Goal: Information Seeking & Learning: Learn about a topic

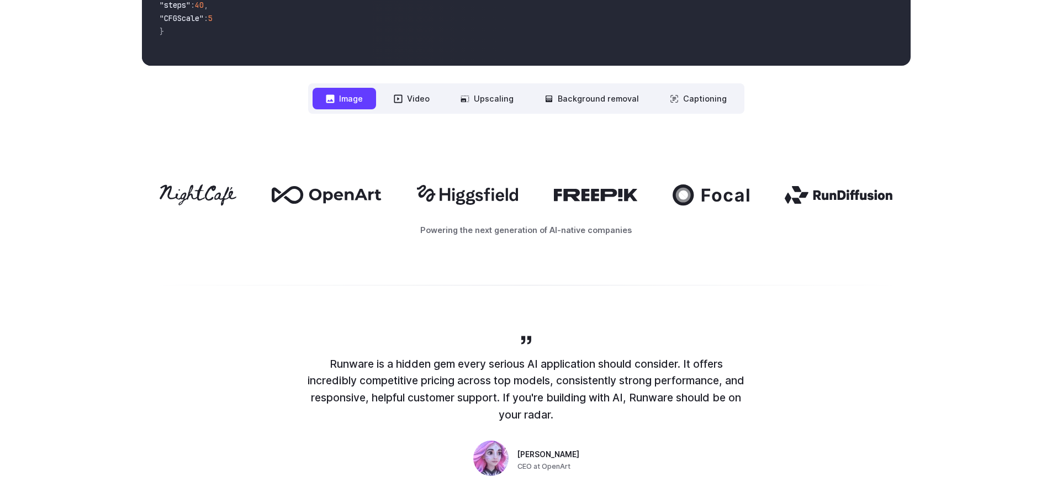
scroll to position [552, 0]
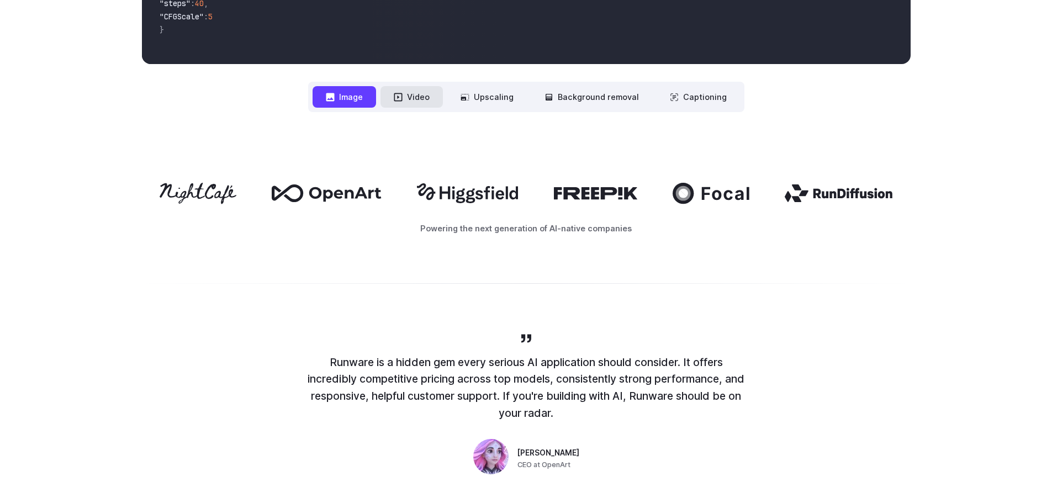
click at [403, 97] on icon at bounding box center [398, 97] width 9 height 9
click at [416, 98] on button "Video" at bounding box center [412, 97] width 62 height 22
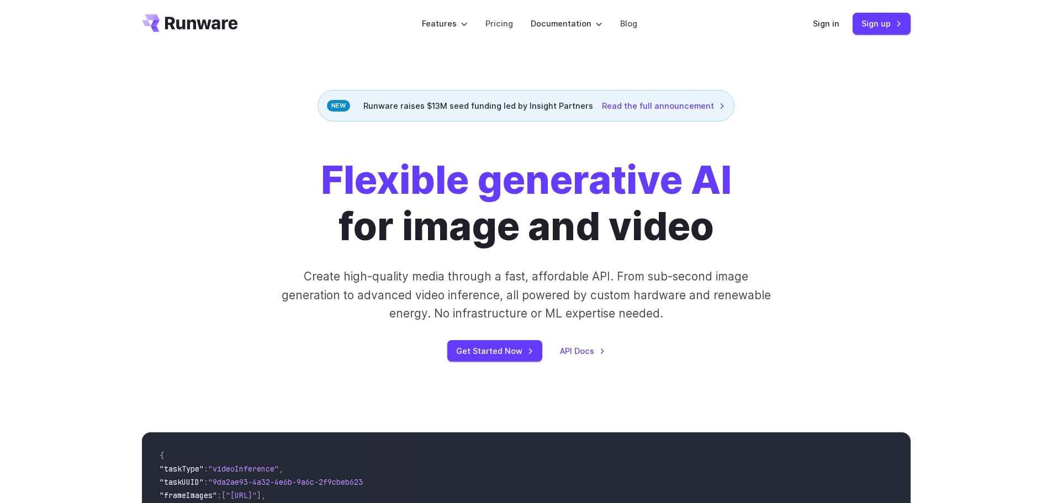
scroll to position [0, 0]
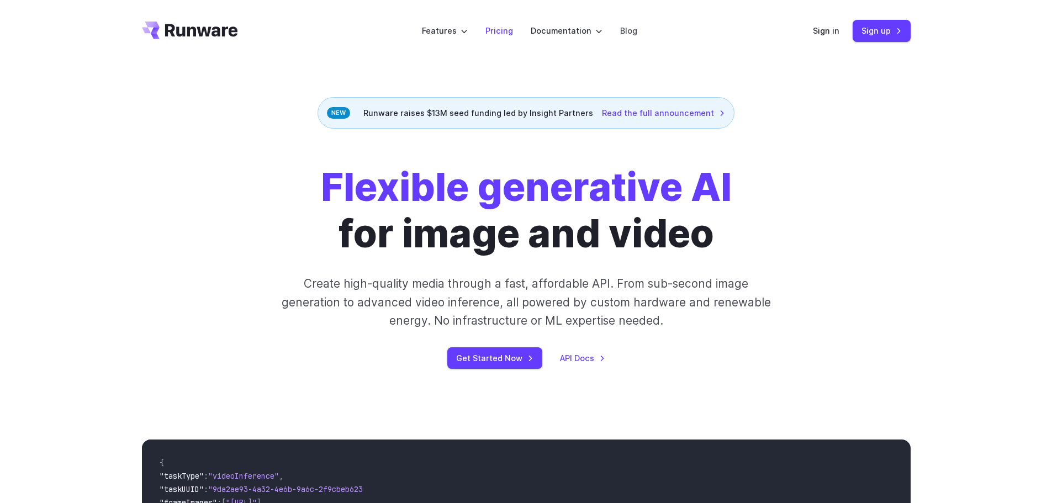
click at [499, 27] on link "Pricing" at bounding box center [500, 30] width 28 height 13
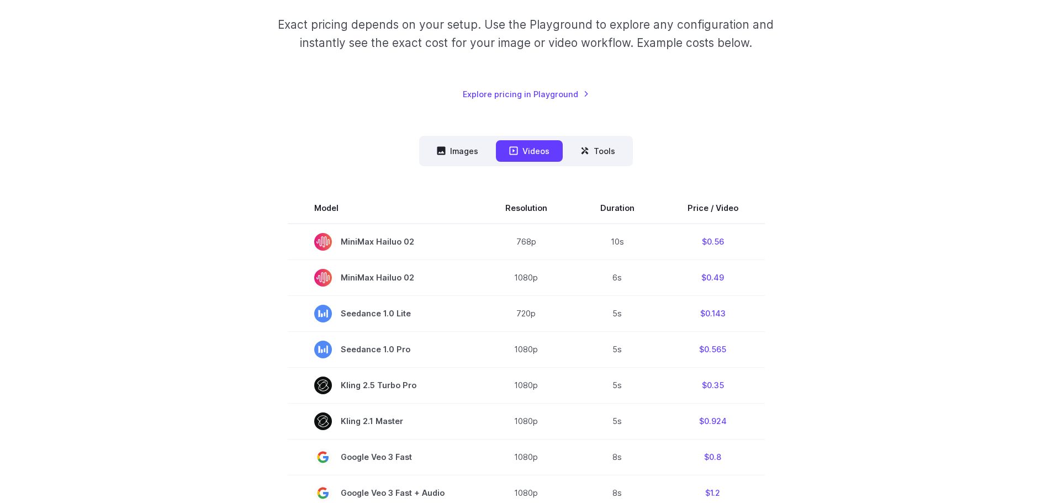
scroll to position [110, 0]
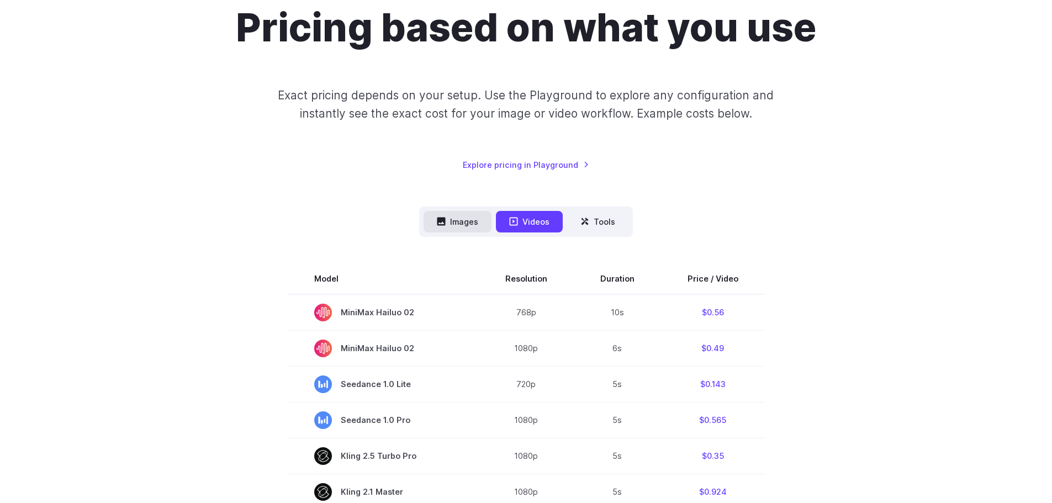
click at [472, 220] on button "Images" at bounding box center [458, 222] width 68 height 22
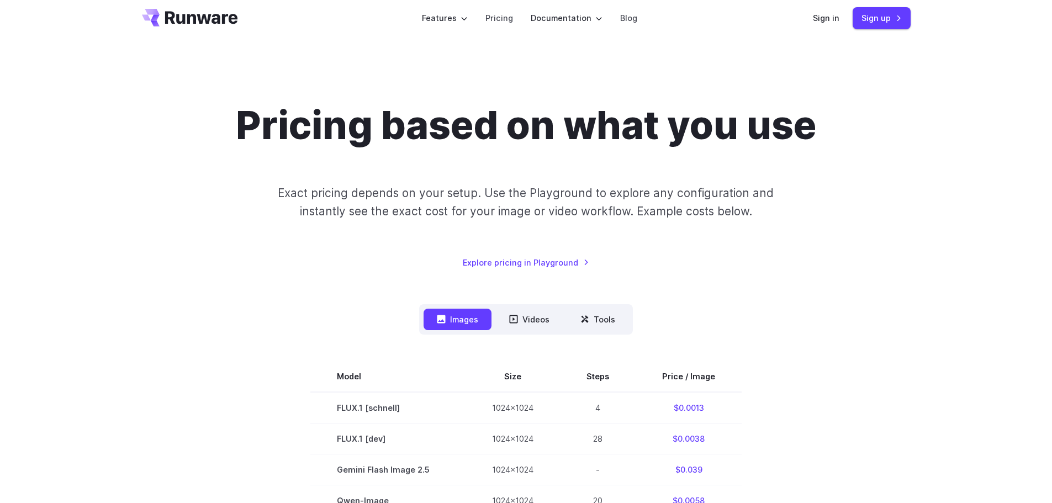
scroll to position [0, 0]
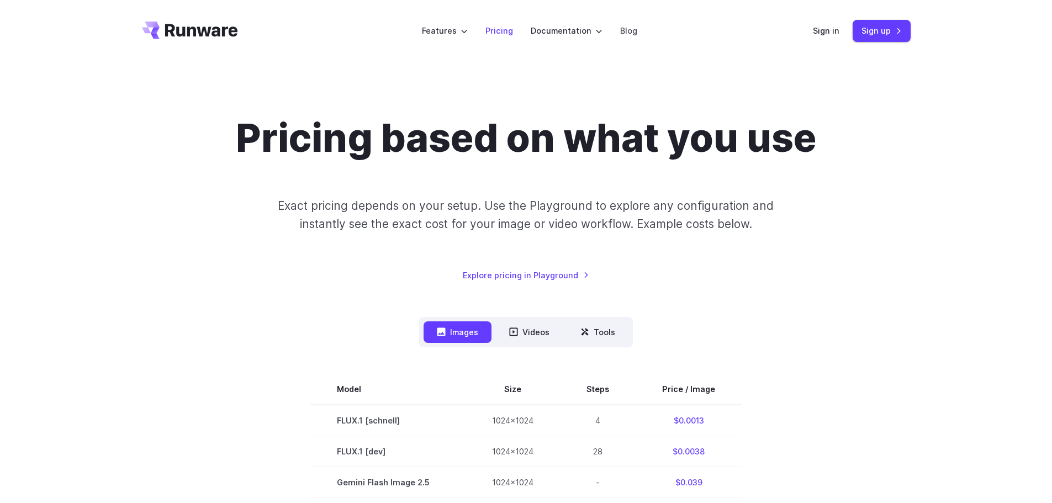
click at [499, 33] on link "Pricing" at bounding box center [500, 30] width 28 height 13
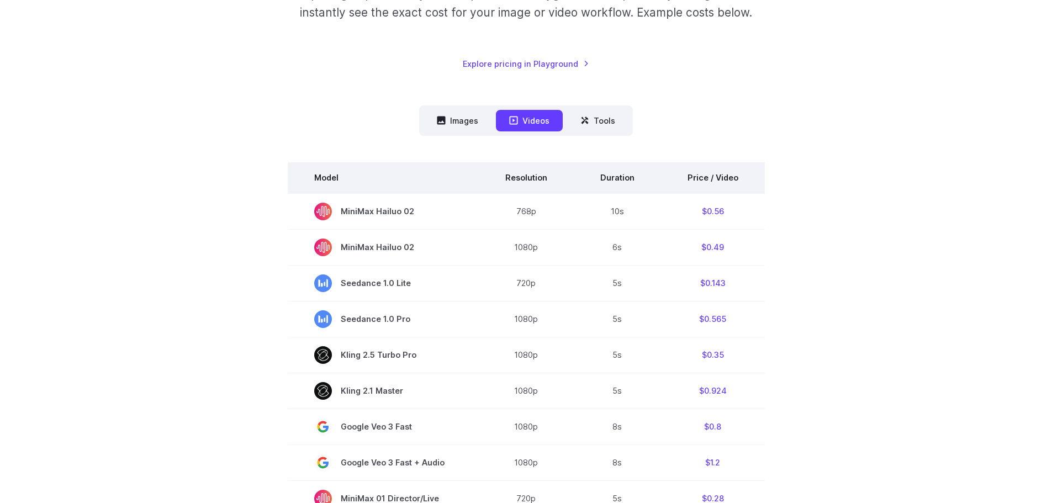
scroll to position [221, 0]
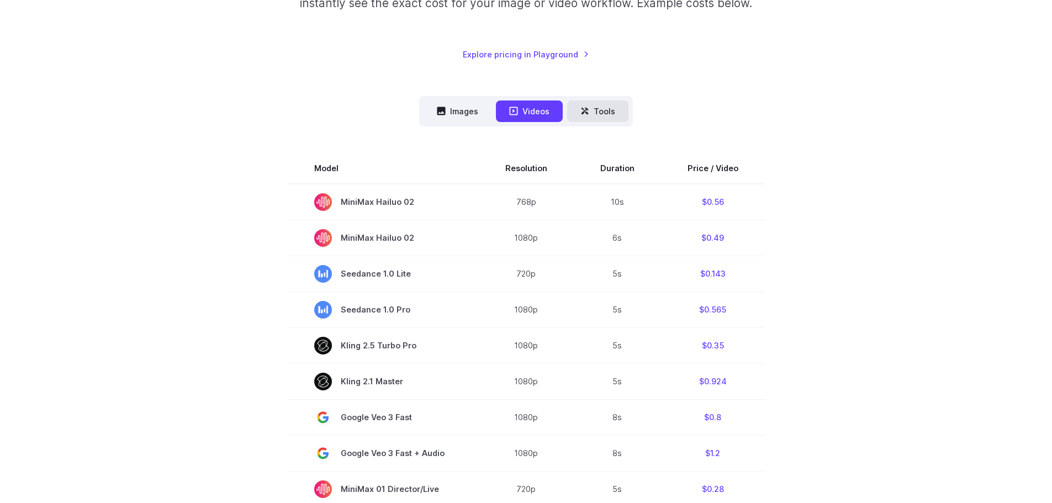
click at [605, 115] on button "Tools" at bounding box center [597, 112] width 61 height 22
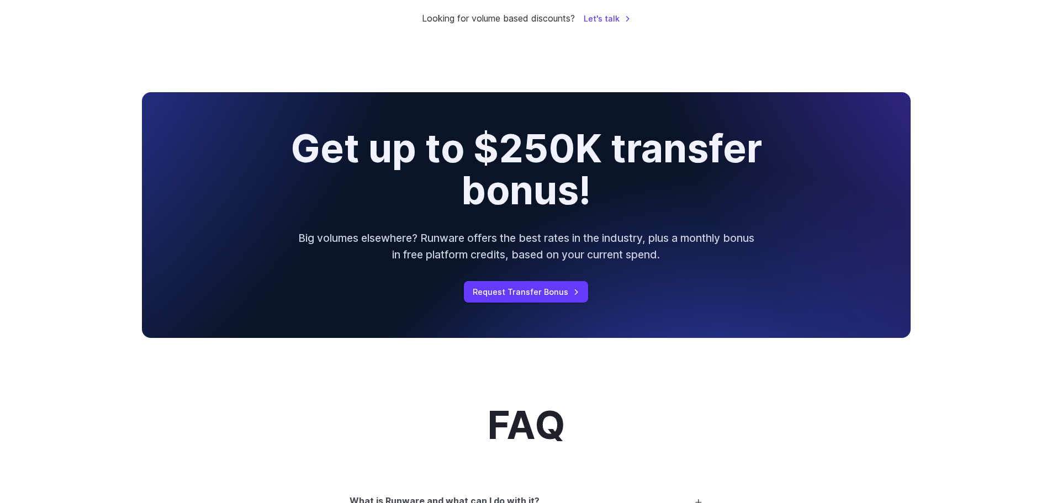
scroll to position [884, 0]
